Goal: Information Seeking & Learning: Check status

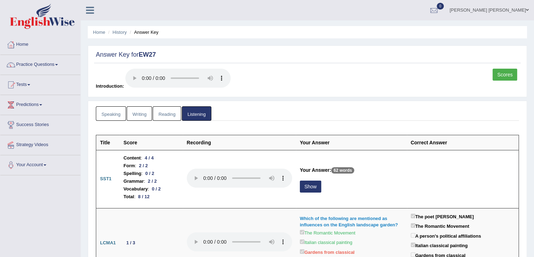
click at [163, 112] on link "Reading" at bounding box center [167, 113] width 28 height 14
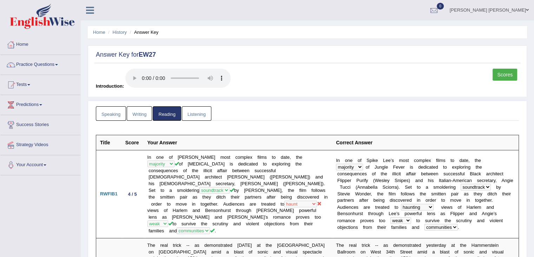
click at [500, 73] on link "Scores" at bounding box center [505, 75] width 25 height 12
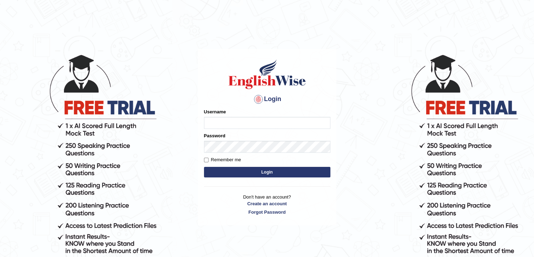
click at [235, 123] on input "Username" at bounding box center [267, 123] width 127 height 12
type input "nipenyogesh"
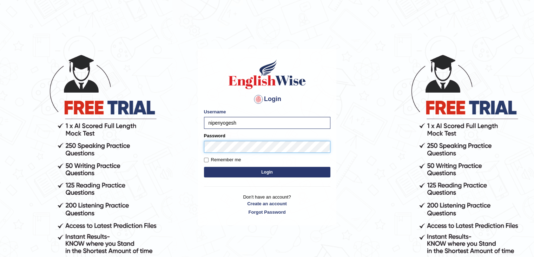
click at [204, 167] on button "Login" at bounding box center [267, 172] width 127 height 11
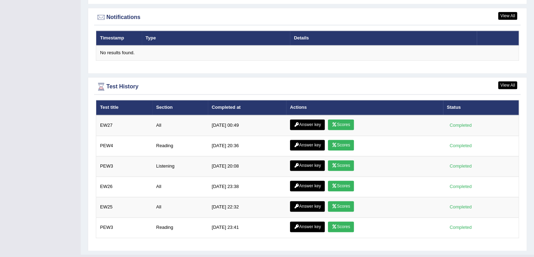
scroll to position [900, 0]
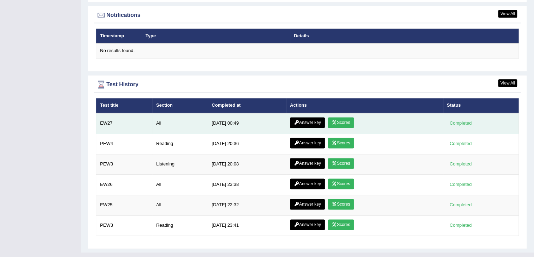
click at [309, 119] on link "Answer key" at bounding box center [307, 122] width 35 height 11
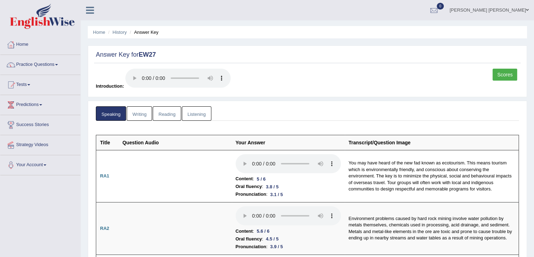
click at [139, 116] on link "Writing" at bounding box center [139, 113] width 25 height 14
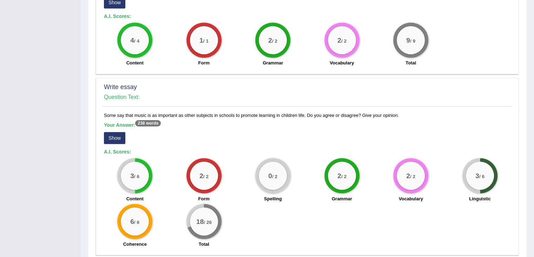
scroll to position [451, 0]
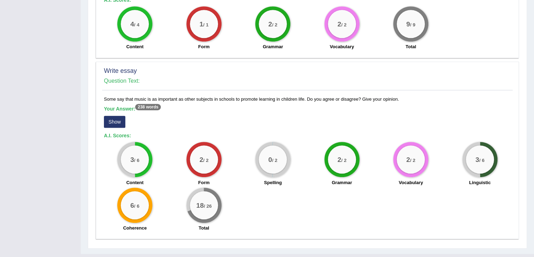
click at [109, 116] on button "Show" at bounding box center [114, 122] width 21 height 12
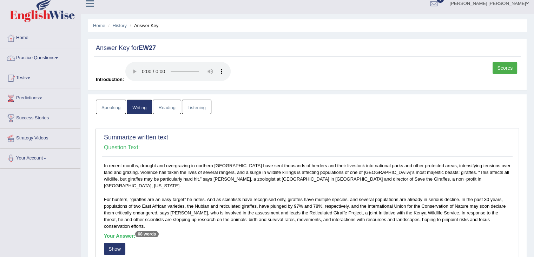
scroll to position [0, 0]
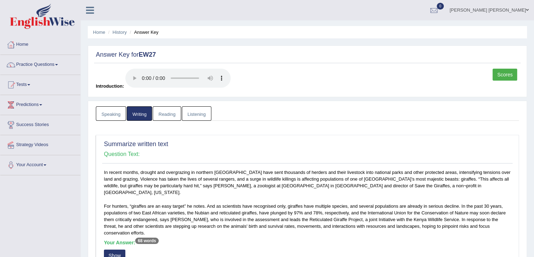
click at [510, 73] on link "Scores" at bounding box center [505, 75] width 25 height 12
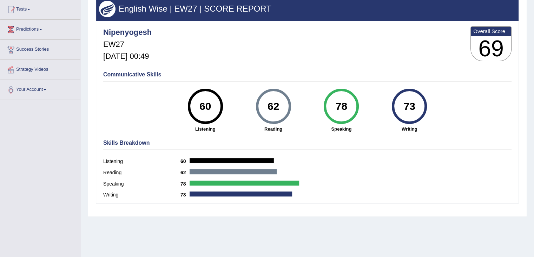
scroll to position [77, 0]
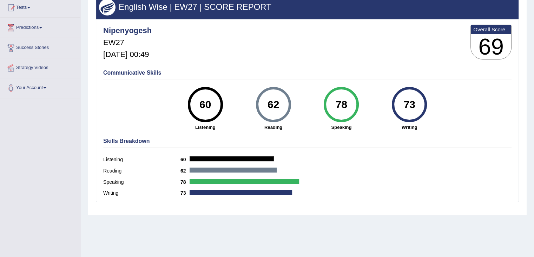
click at [91, 84] on div "Scores on EW27 All English Wise | EW27 | SCORE REPORT Nipenyogesh EW27 [DATE] 0…" at bounding box center [308, 91] width 440 height 246
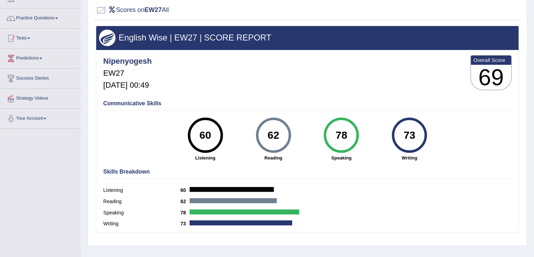
scroll to position [46, 0]
